Goal: Information Seeking & Learning: Learn about a topic

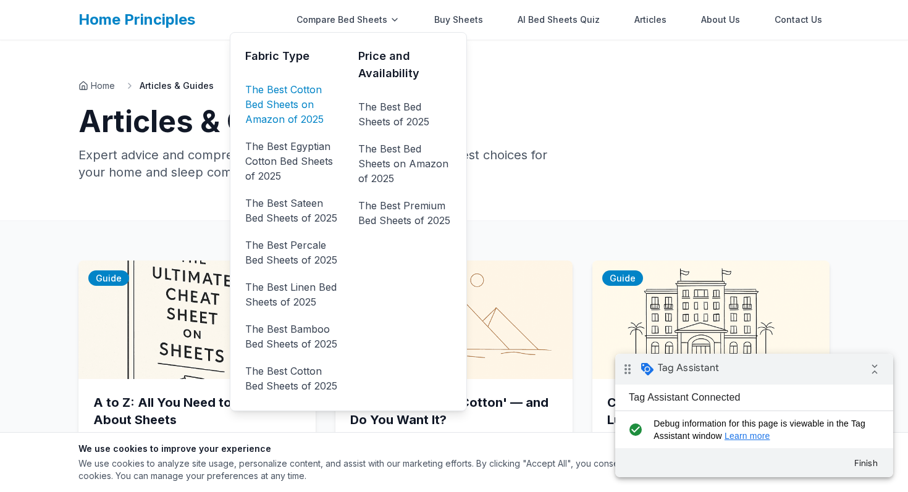
click at [307, 113] on link "The Best Cotton Bed Sheets on Amazon of 2025" at bounding box center [291, 104] width 93 height 49
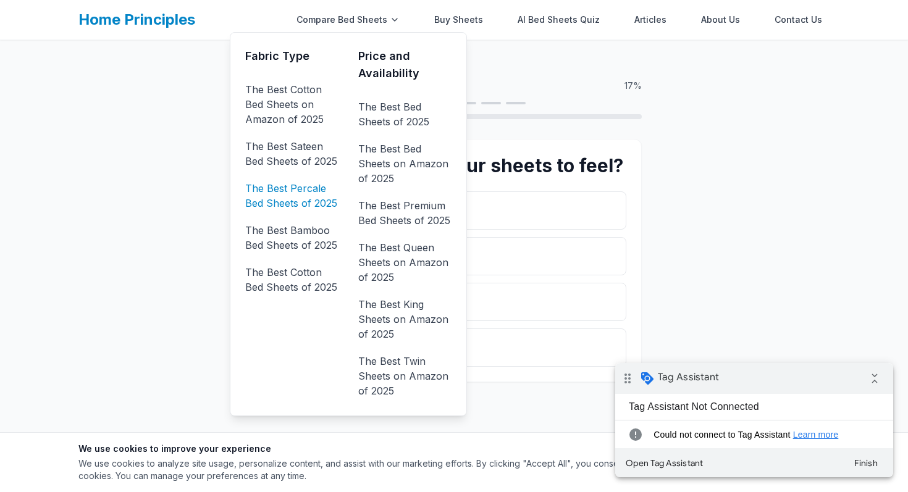
click at [310, 206] on link "The Best Percale Bed Sheets of 2025" at bounding box center [291, 195] width 93 height 35
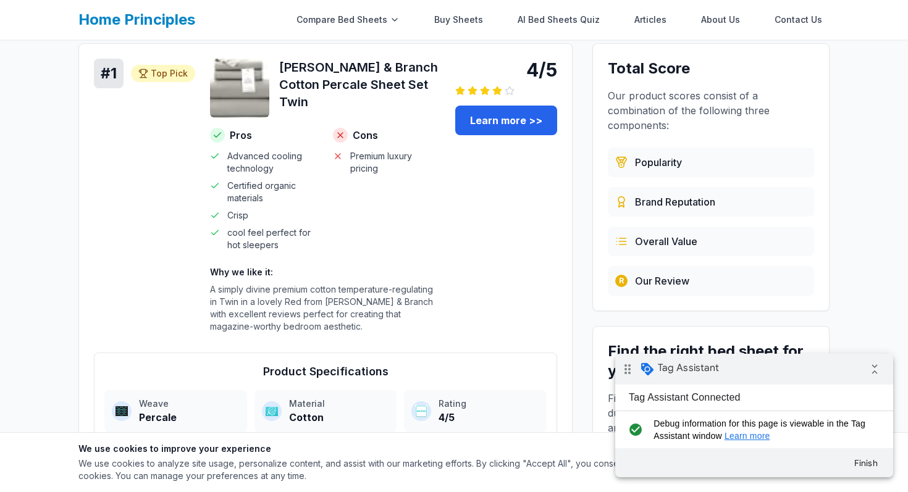
scroll to position [81, 0]
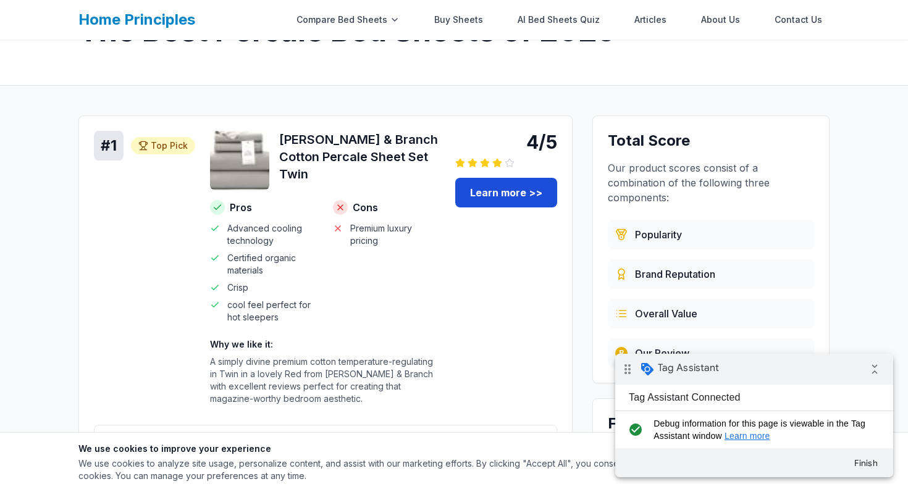
click at [500, 194] on link "Learn more >>" at bounding box center [506, 193] width 102 height 30
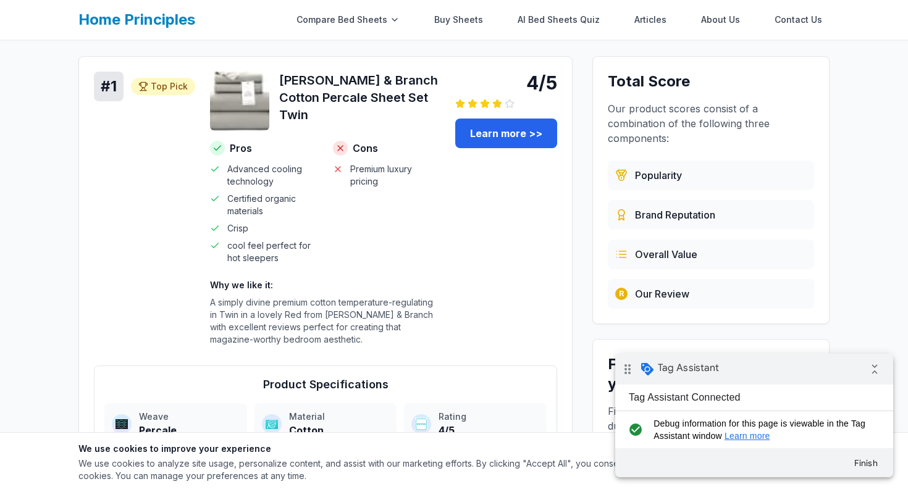
scroll to position [150, 0]
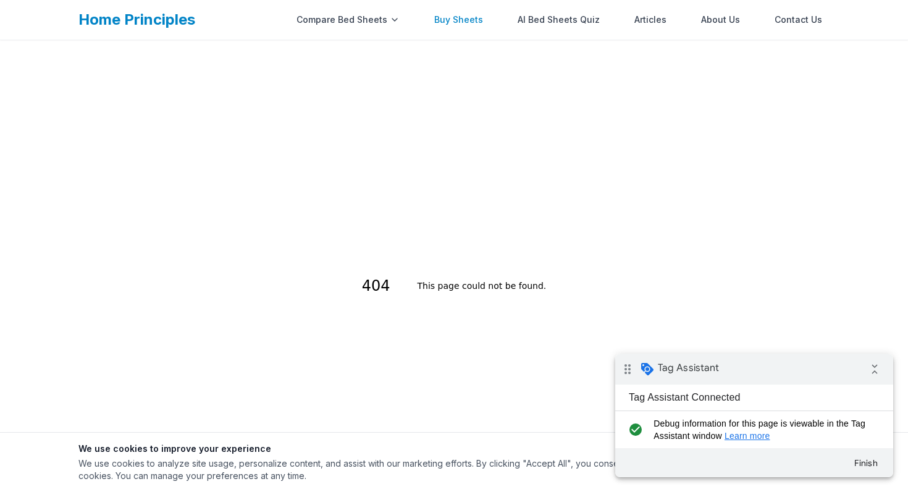
click at [462, 27] on link "Buy Sheets" at bounding box center [459, 19] width 64 height 25
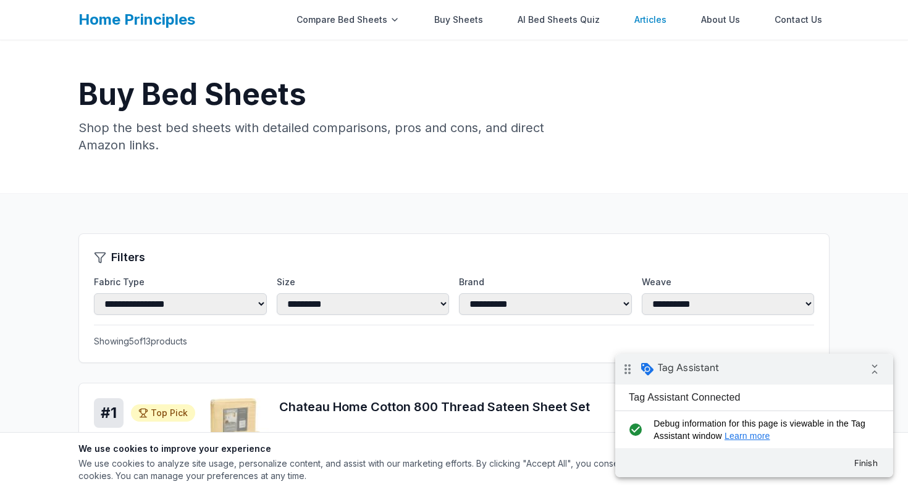
click at [648, 23] on link "Articles" at bounding box center [650, 19] width 47 height 25
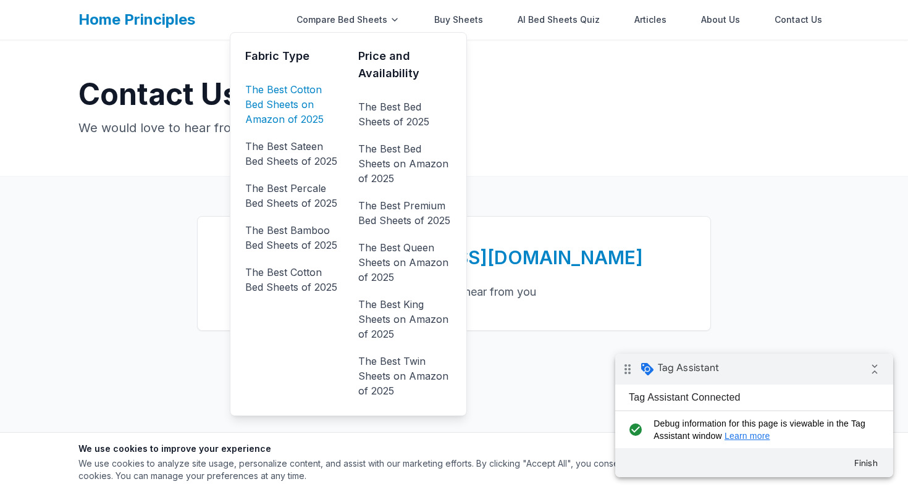
click at [259, 121] on link "The Best Cotton Bed Sheets on Amazon of 2025" at bounding box center [291, 104] width 93 height 49
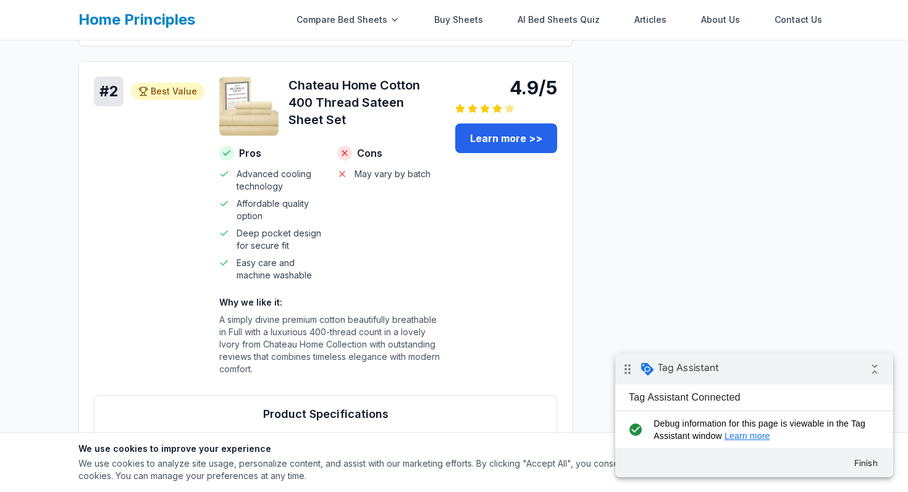
scroll to position [296, 0]
